Goal: Task Accomplishment & Management: Use online tool/utility

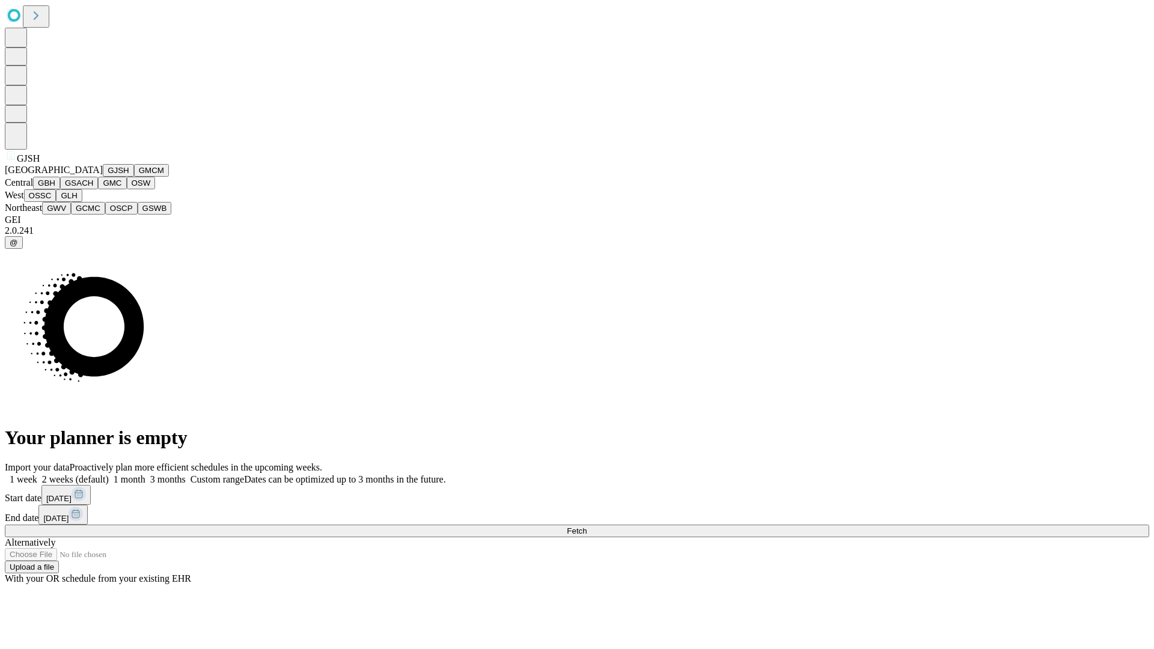
click at [103, 177] on button "GJSH" at bounding box center [118, 170] width 31 height 13
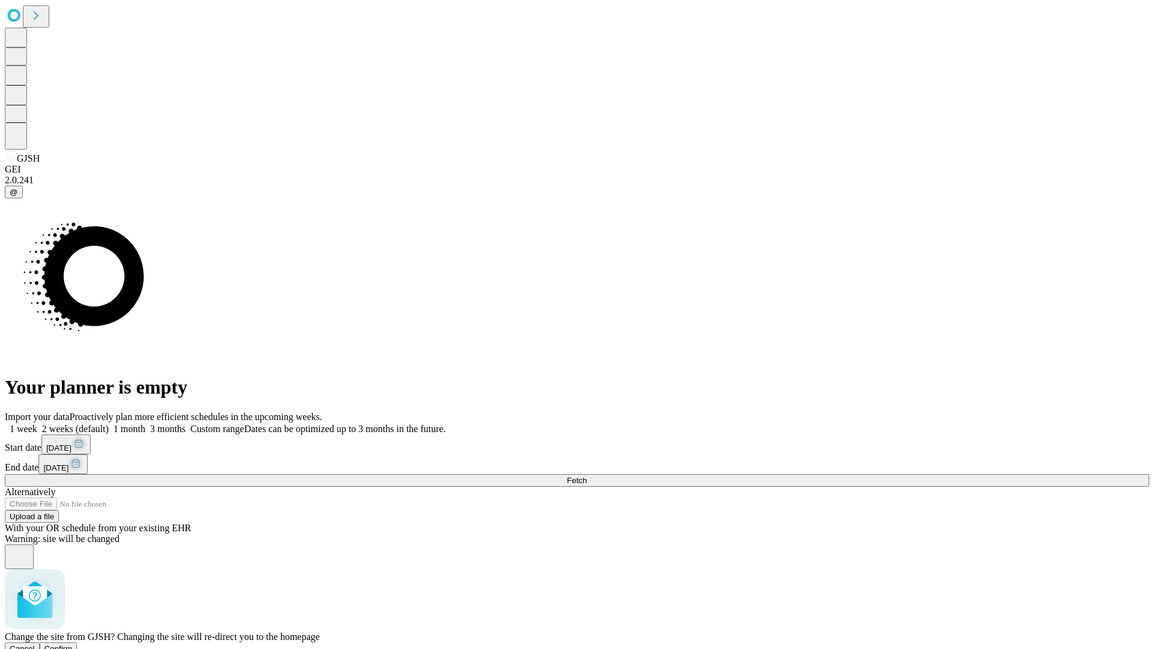
click at [73, 644] on span "Confirm" at bounding box center [58, 648] width 28 height 9
click at [37, 424] on label "1 week" at bounding box center [21, 429] width 32 height 10
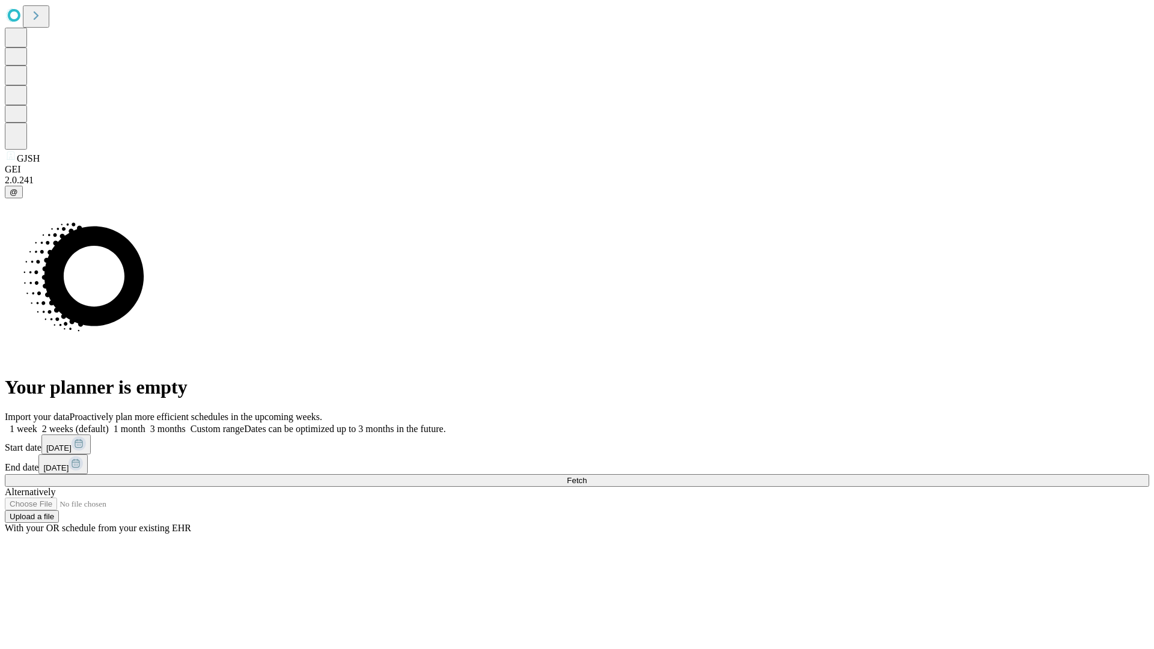
click at [586, 476] on span "Fetch" at bounding box center [577, 480] width 20 height 9
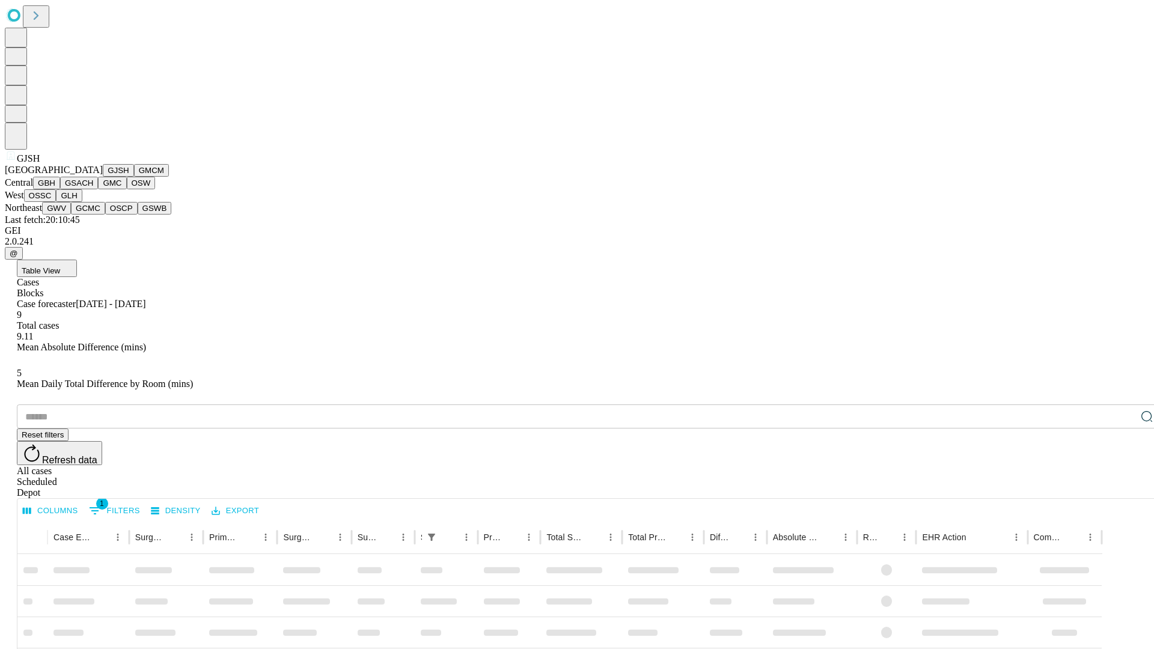
click at [134, 177] on button "GMCM" at bounding box center [151, 170] width 35 height 13
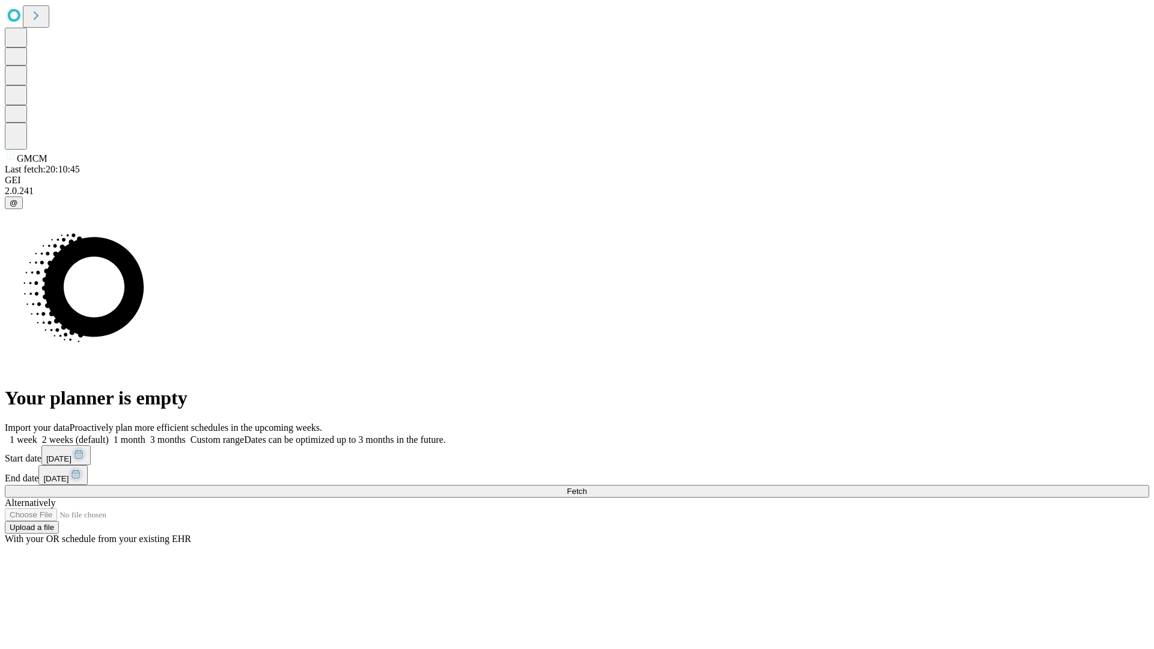
click at [37, 434] on label "1 week" at bounding box center [21, 439] width 32 height 10
click at [586, 487] on span "Fetch" at bounding box center [577, 491] width 20 height 9
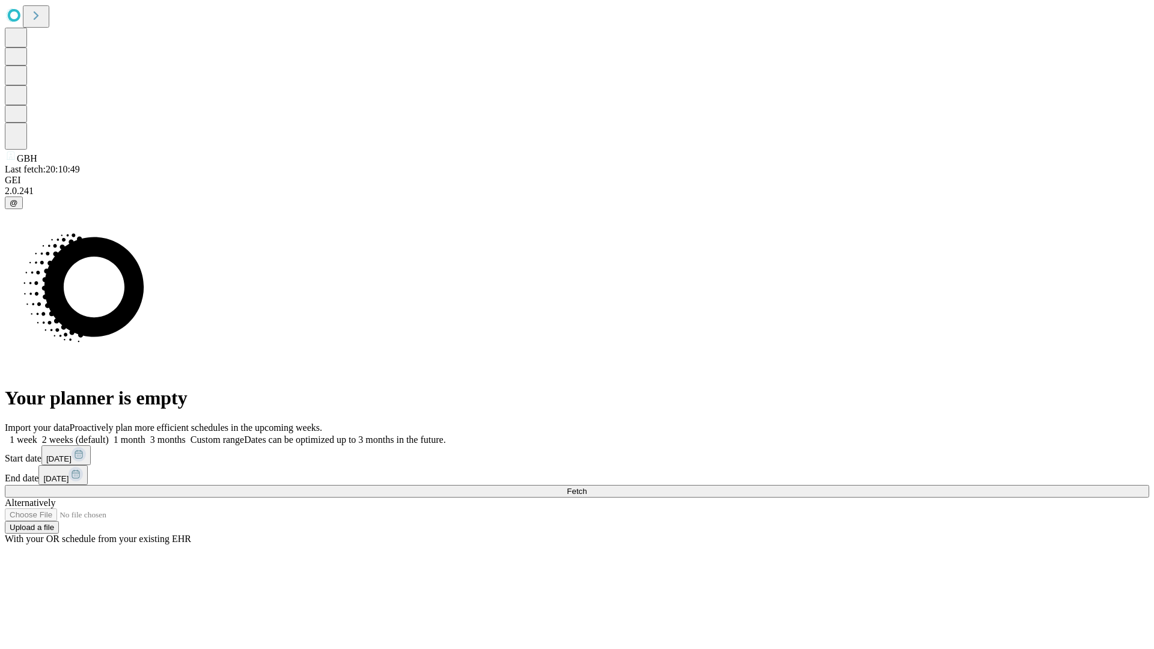
click at [37, 434] on label "1 week" at bounding box center [21, 439] width 32 height 10
click at [586, 487] on span "Fetch" at bounding box center [577, 491] width 20 height 9
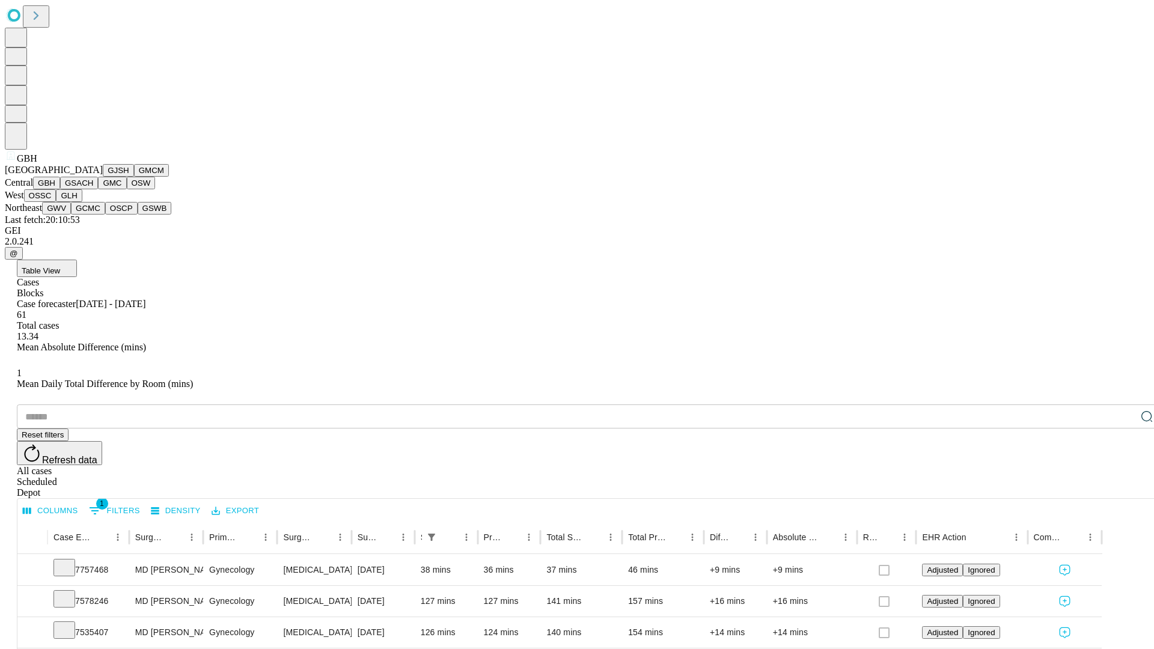
click at [93, 189] on button "GSACH" at bounding box center [79, 183] width 38 height 13
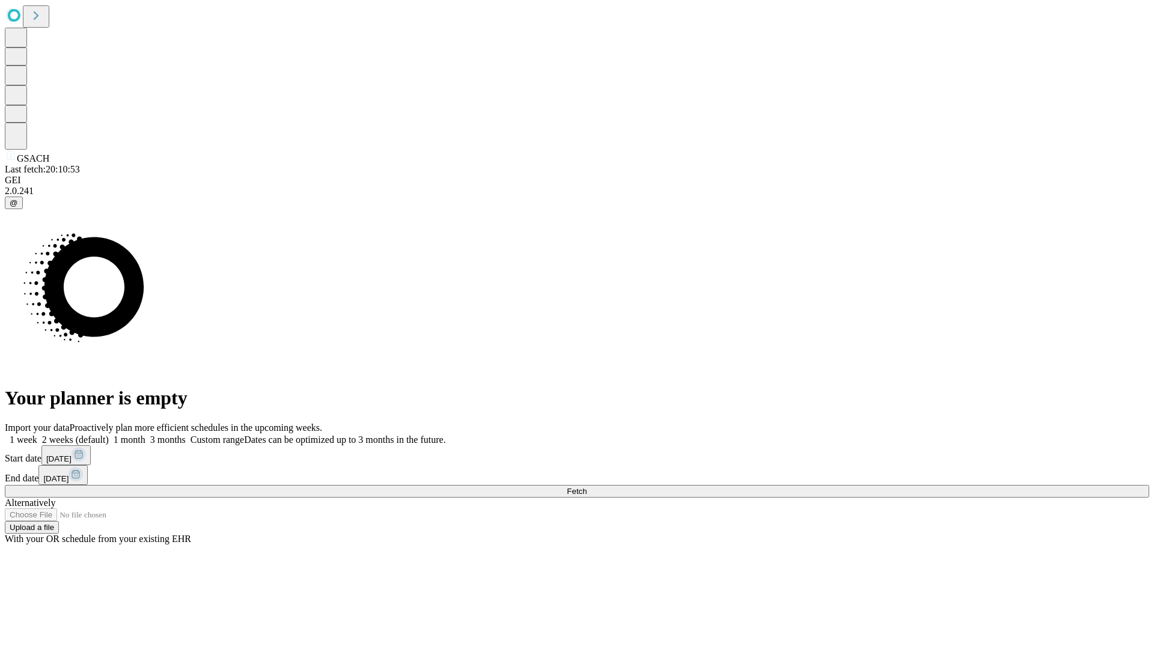
click at [37, 434] on label "1 week" at bounding box center [21, 439] width 32 height 10
click at [586, 487] on span "Fetch" at bounding box center [577, 491] width 20 height 9
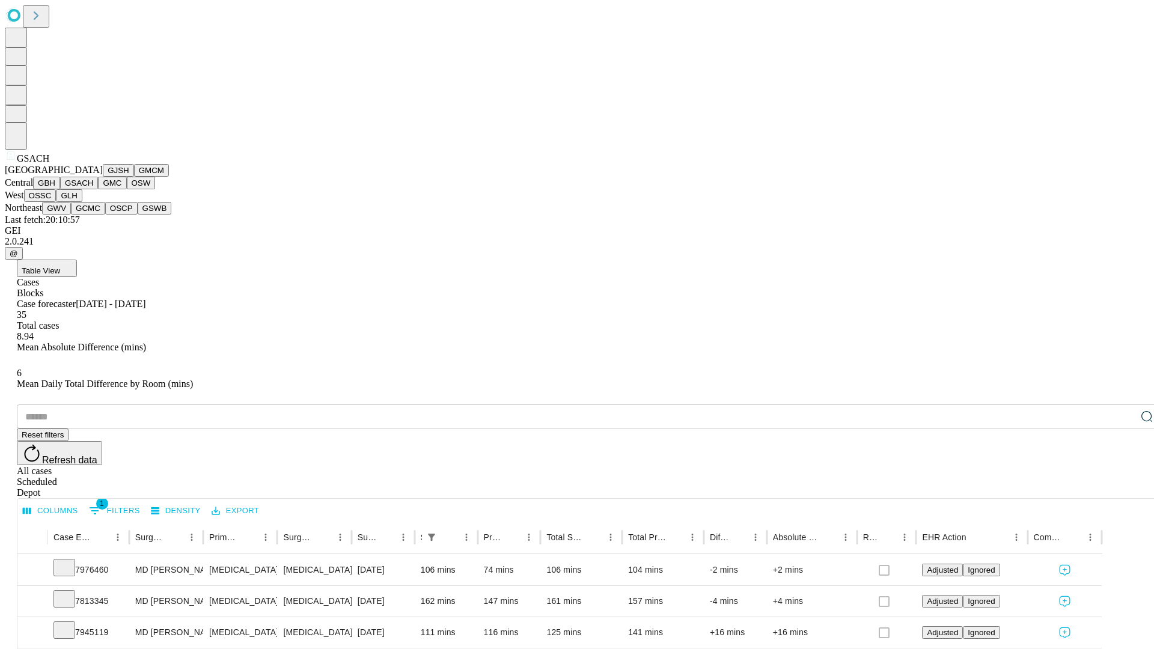
click at [98, 189] on button "GMC" at bounding box center [112, 183] width 28 height 13
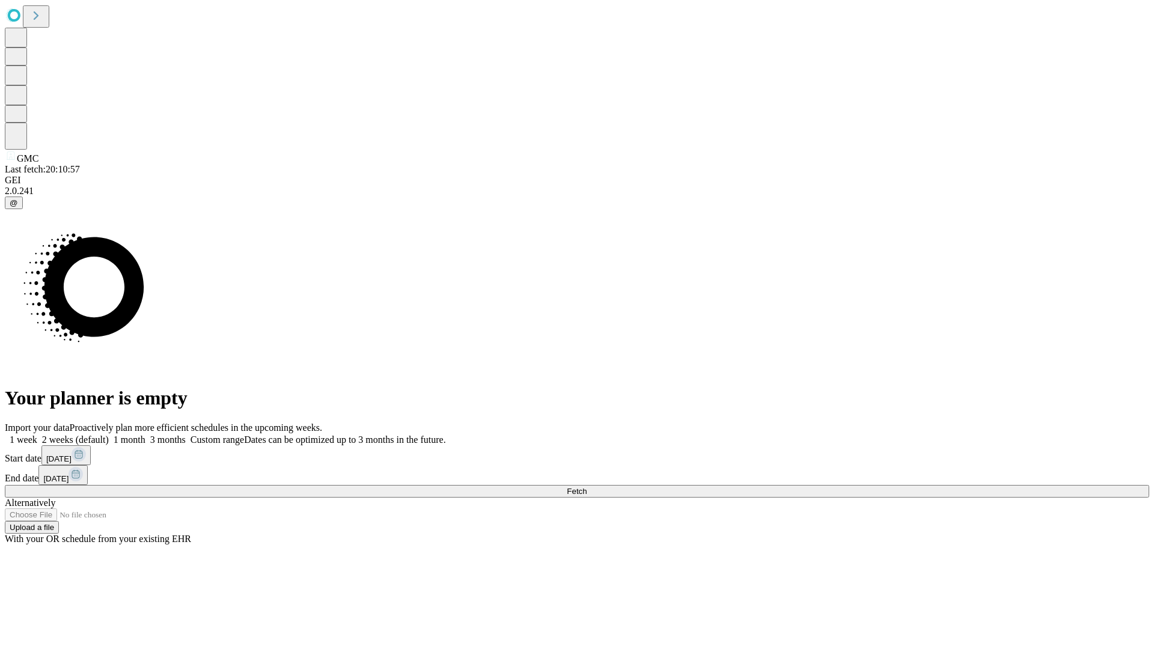
click at [37, 434] on label "1 week" at bounding box center [21, 439] width 32 height 10
click at [586, 487] on span "Fetch" at bounding box center [577, 491] width 20 height 9
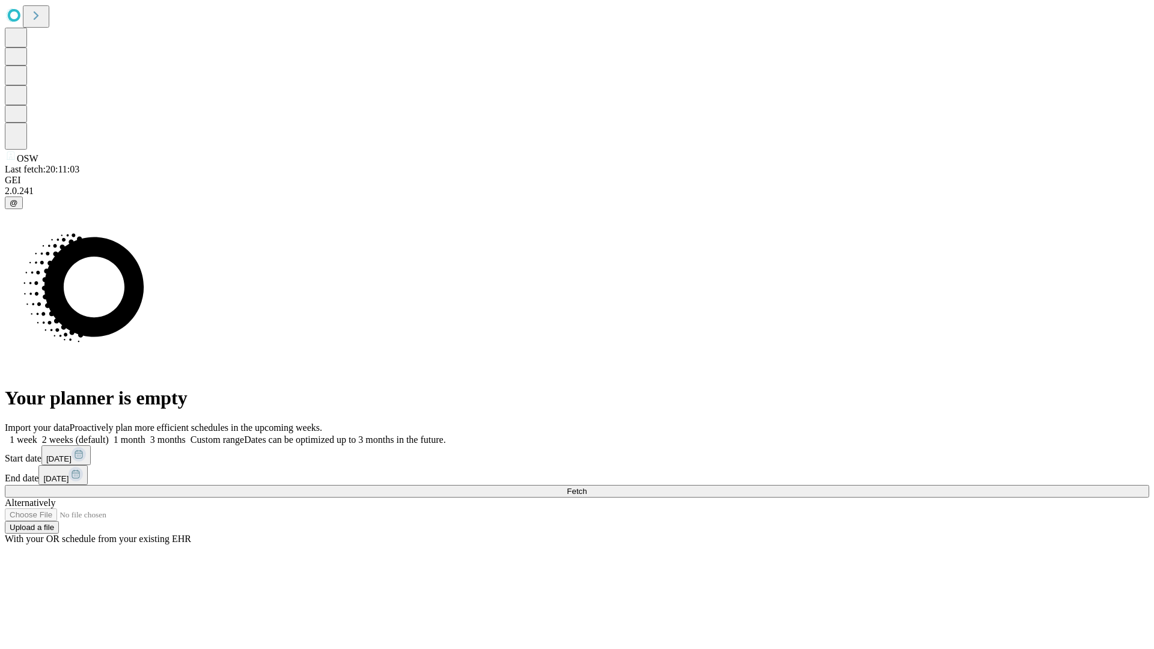
click at [37, 434] on label "1 week" at bounding box center [21, 439] width 32 height 10
click at [586, 487] on span "Fetch" at bounding box center [577, 491] width 20 height 9
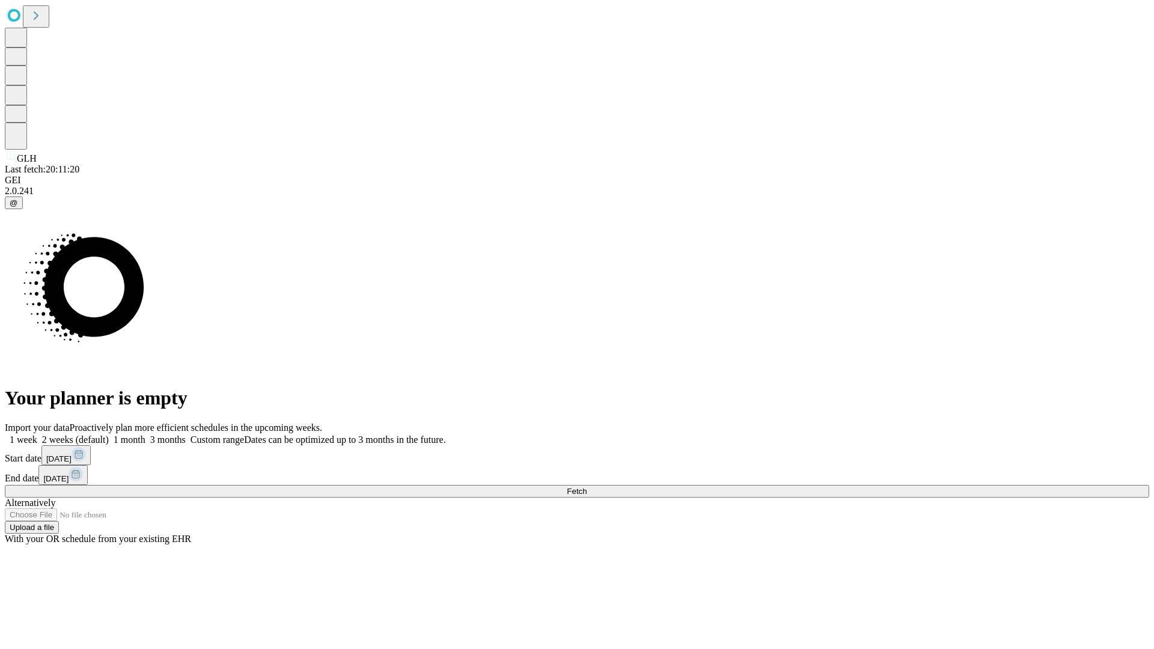
click at [37, 434] on label "1 week" at bounding box center [21, 439] width 32 height 10
click at [586, 487] on span "Fetch" at bounding box center [577, 491] width 20 height 9
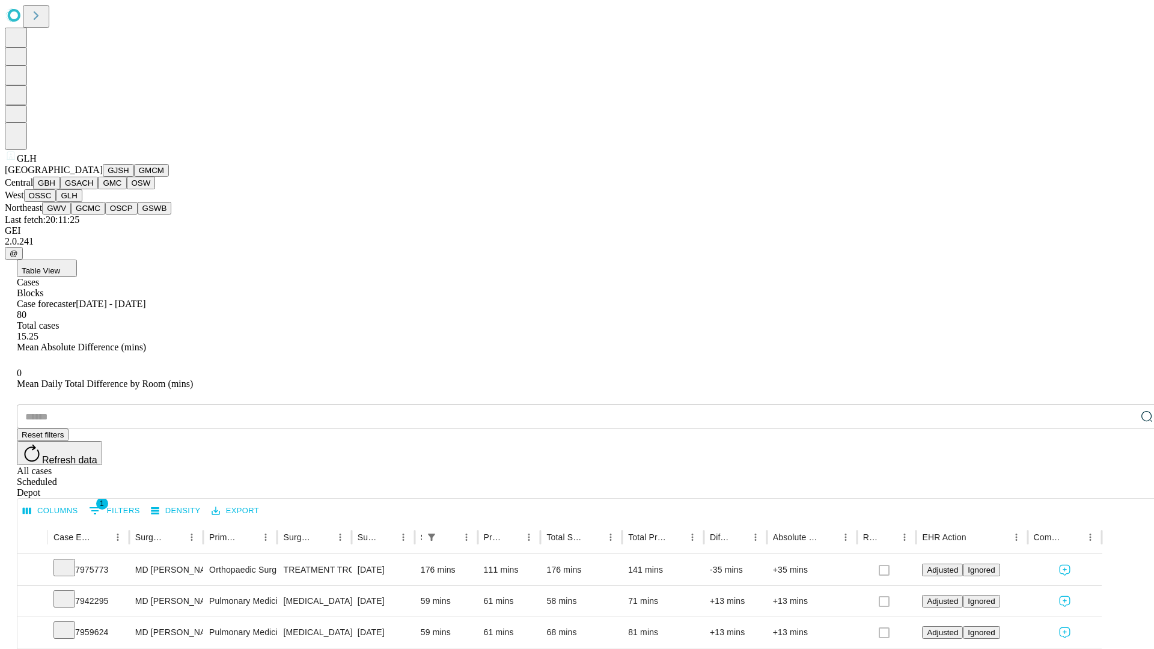
click at [71, 215] on button "GWV" at bounding box center [56, 208] width 29 height 13
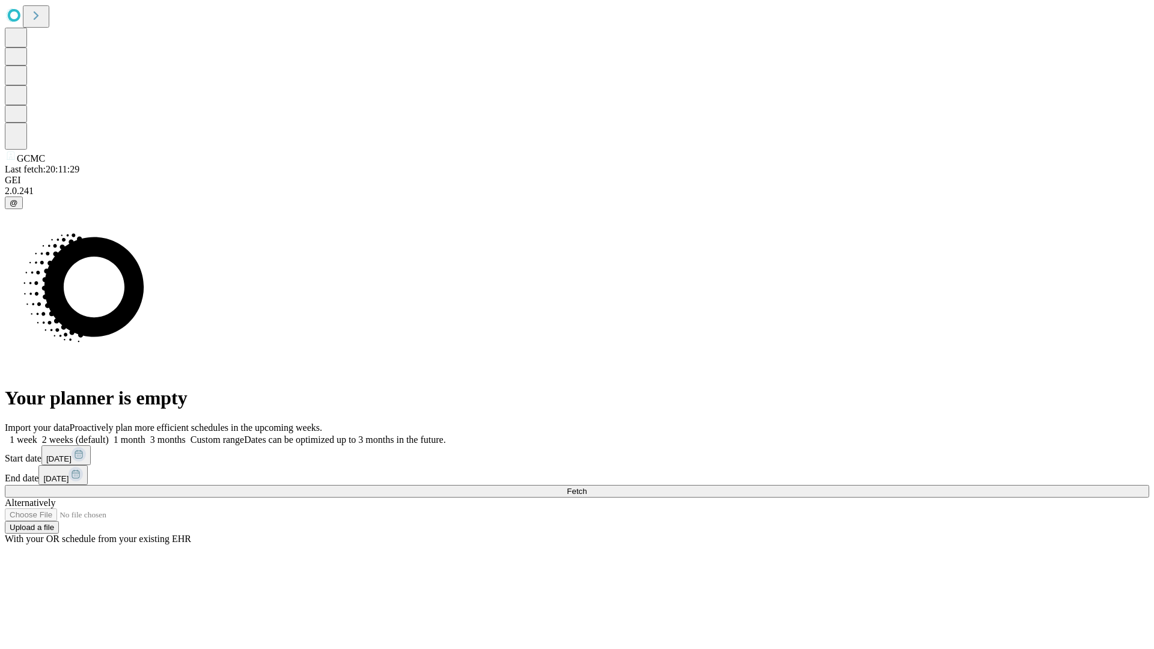
click at [586, 487] on span "Fetch" at bounding box center [577, 491] width 20 height 9
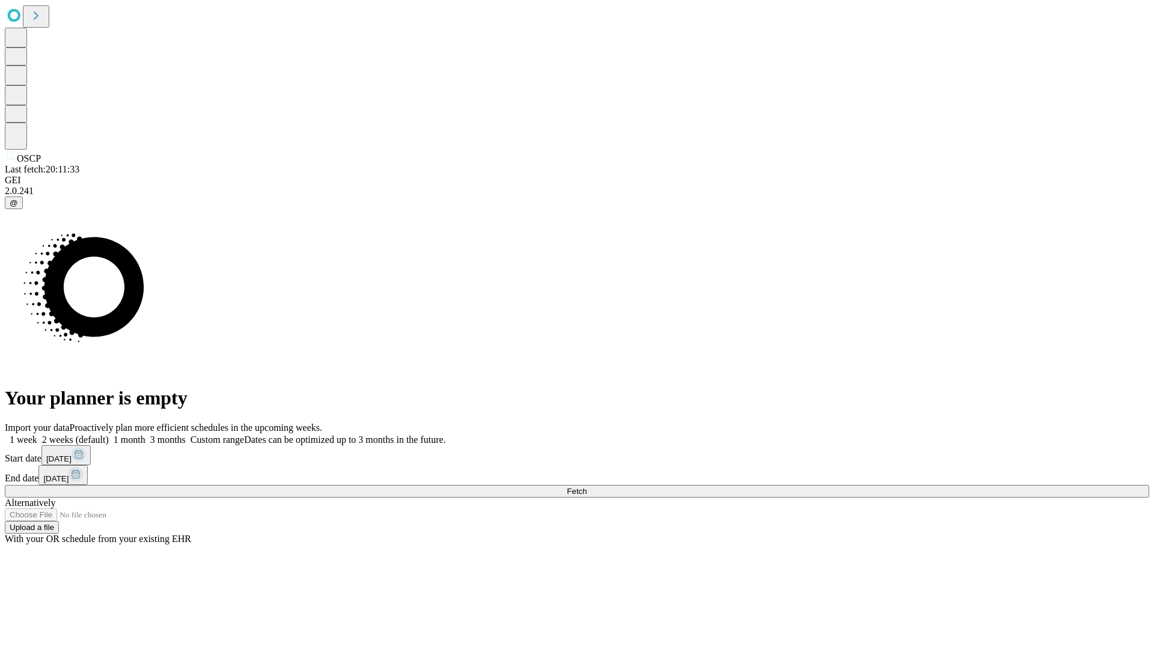
click at [37, 434] on label "1 week" at bounding box center [21, 439] width 32 height 10
click at [586, 487] on span "Fetch" at bounding box center [577, 491] width 20 height 9
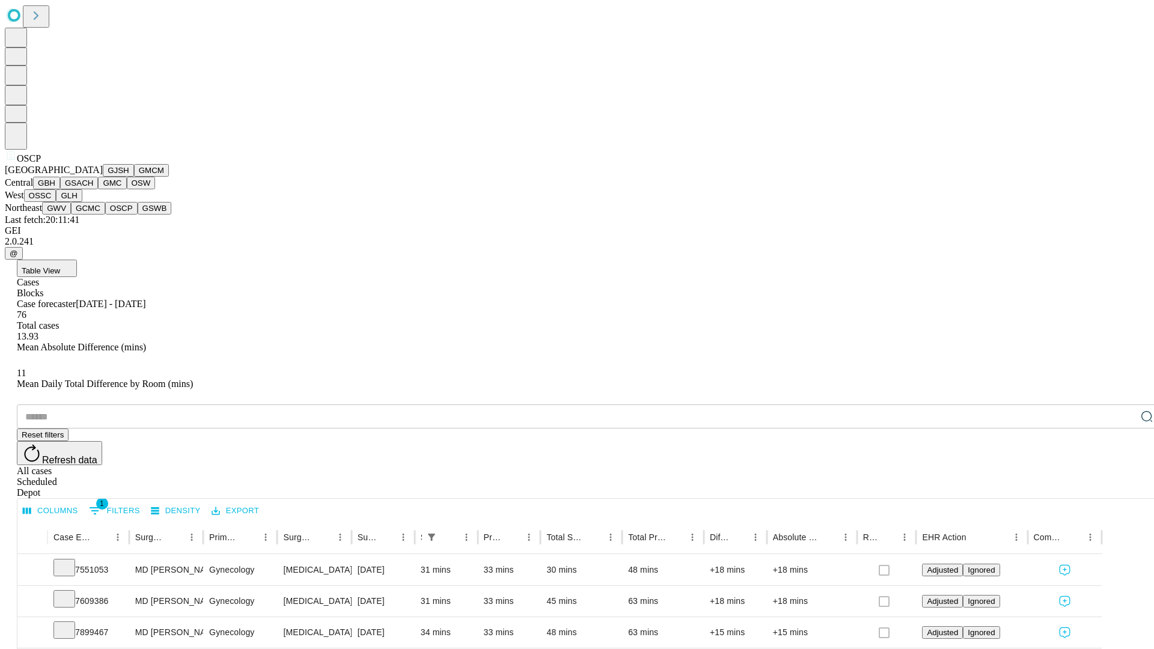
click at [138, 215] on button "GSWB" at bounding box center [155, 208] width 34 height 13
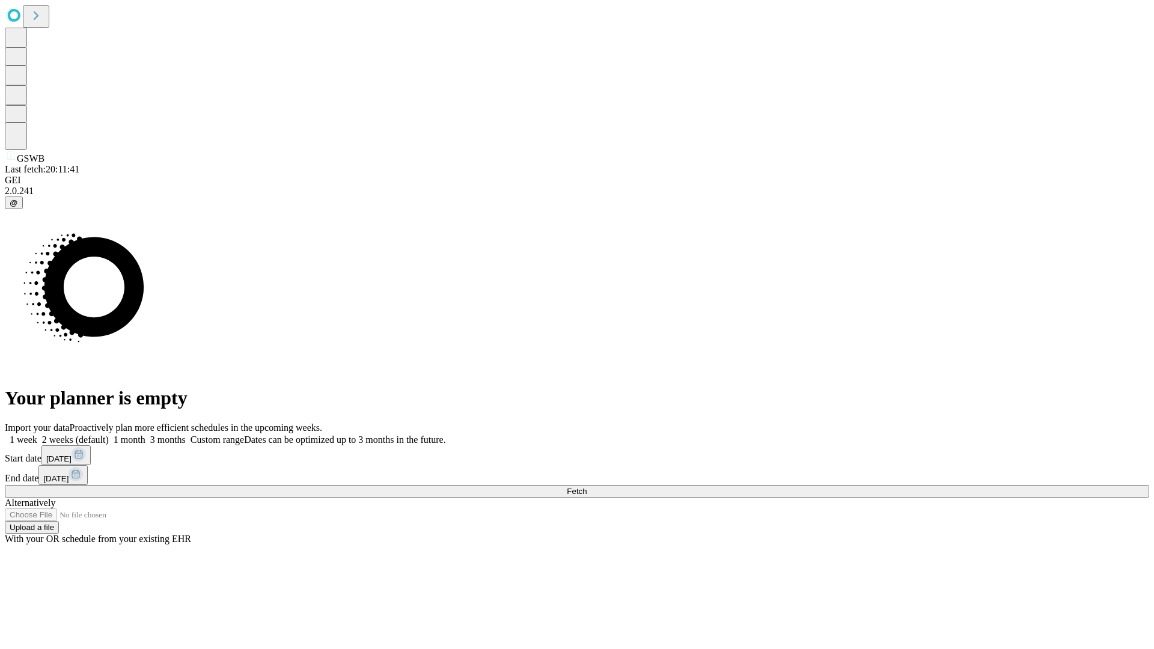
click at [37, 434] on label "1 week" at bounding box center [21, 439] width 32 height 10
click at [586, 487] on span "Fetch" at bounding box center [577, 491] width 20 height 9
